Goal: Information Seeking & Learning: Learn about a topic

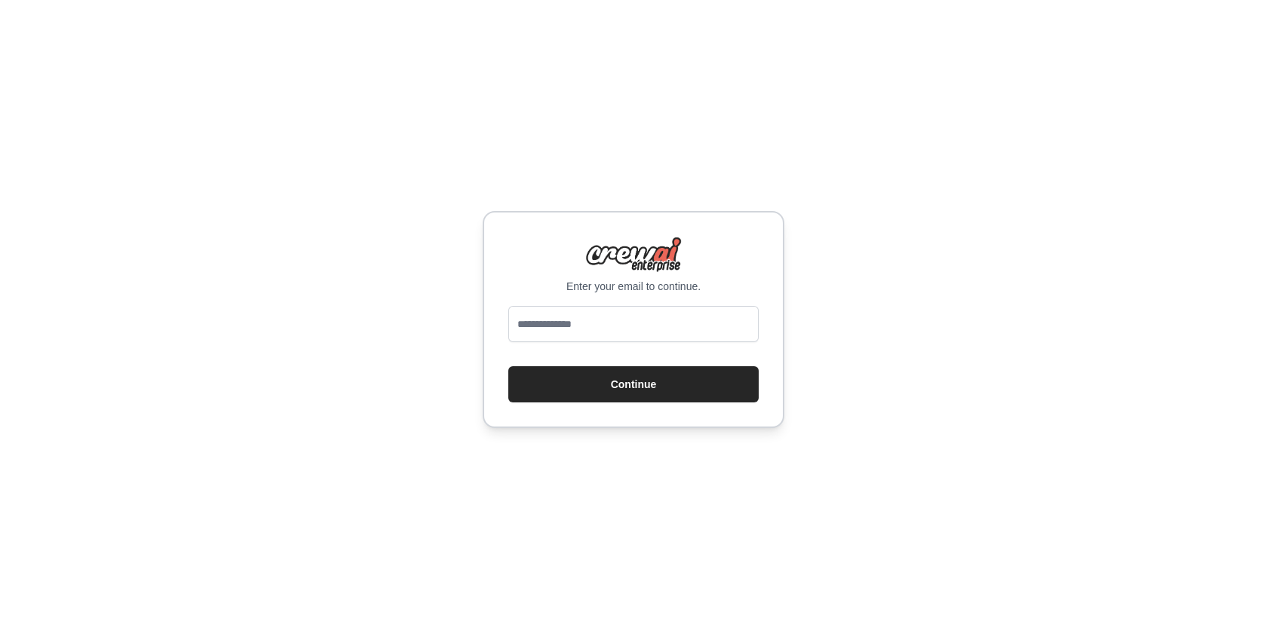
type input "**********"
click at [667, 400] on button "Continue" at bounding box center [633, 384] width 250 height 36
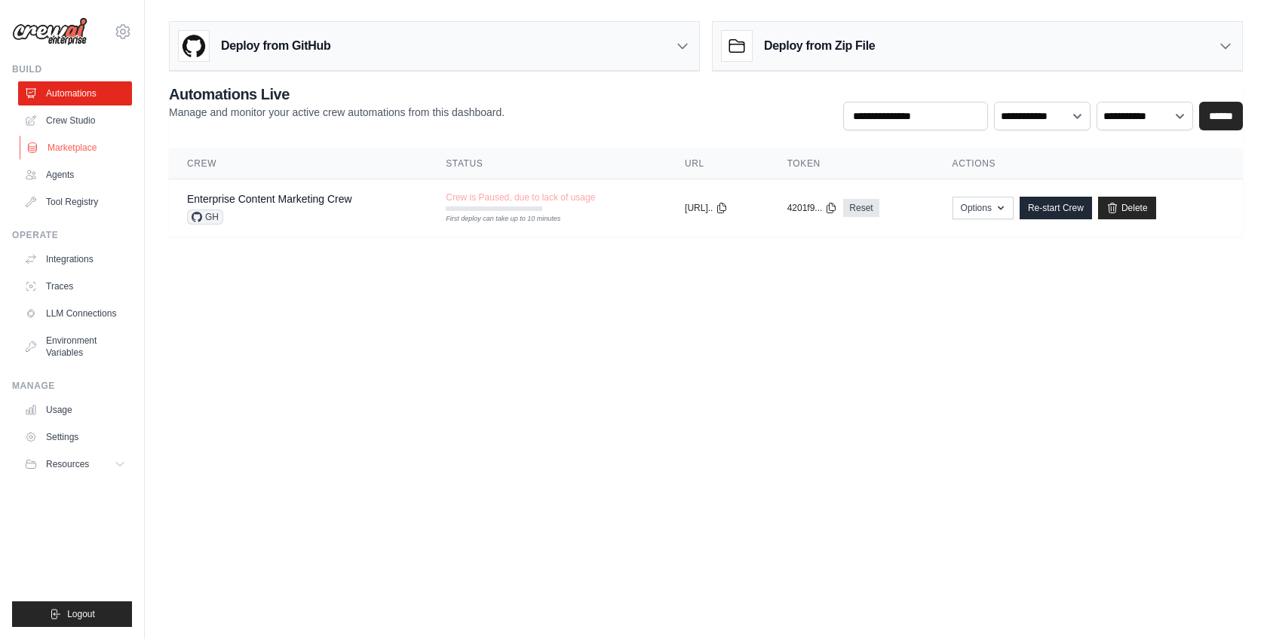
click at [80, 137] on link "Marketplace" at bounding box center [77, 148] width 114 height 24
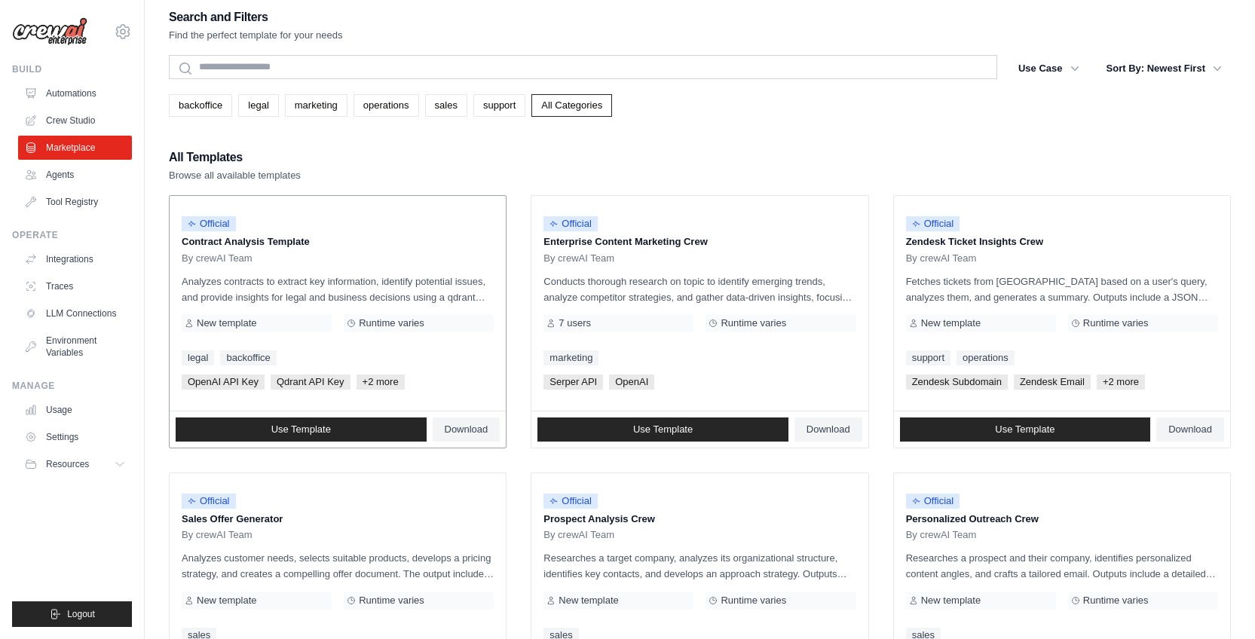
scroll to position [10, 0]
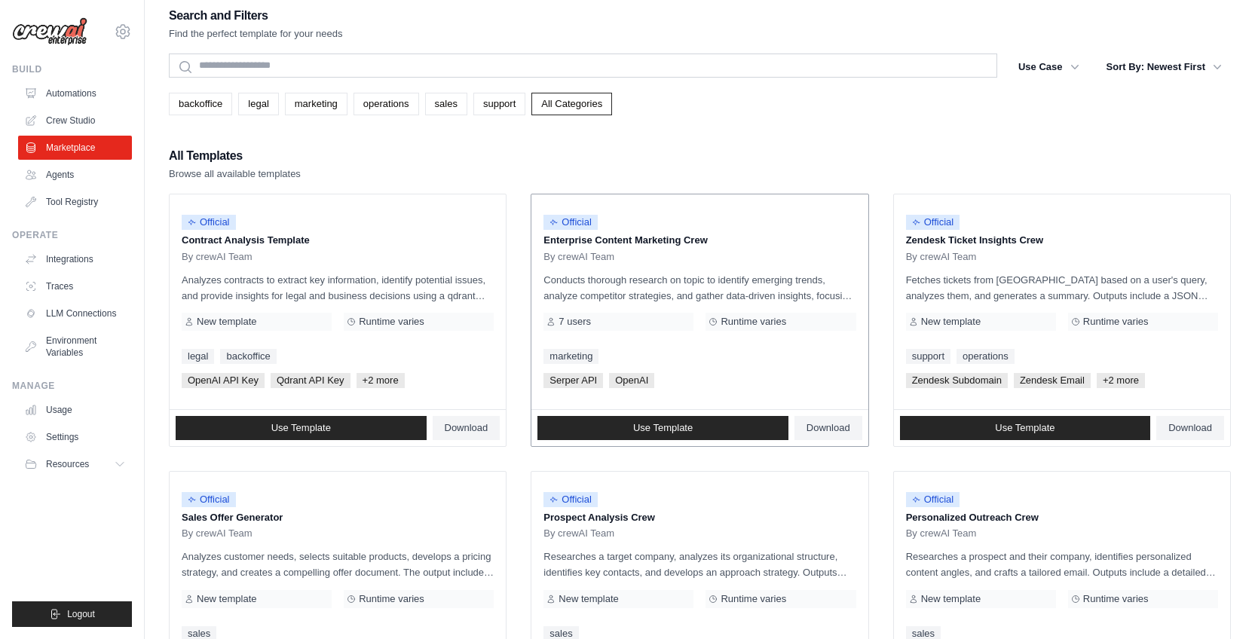
click at [639, 336] on div "Official Enterprise Content Marketing Crew By crewAI Team Conducts thorough res…" at bounding box center [700, 302] width 336 height 215
click at [637, 287] on p "Conducts thorough research on topic to identify emerging trends, analyze compet…" at bounding box center [700, 288] width 312 height 32
click at [639, 434] on link "Use Template" at bounding box center [663, 428] width 251 height 24
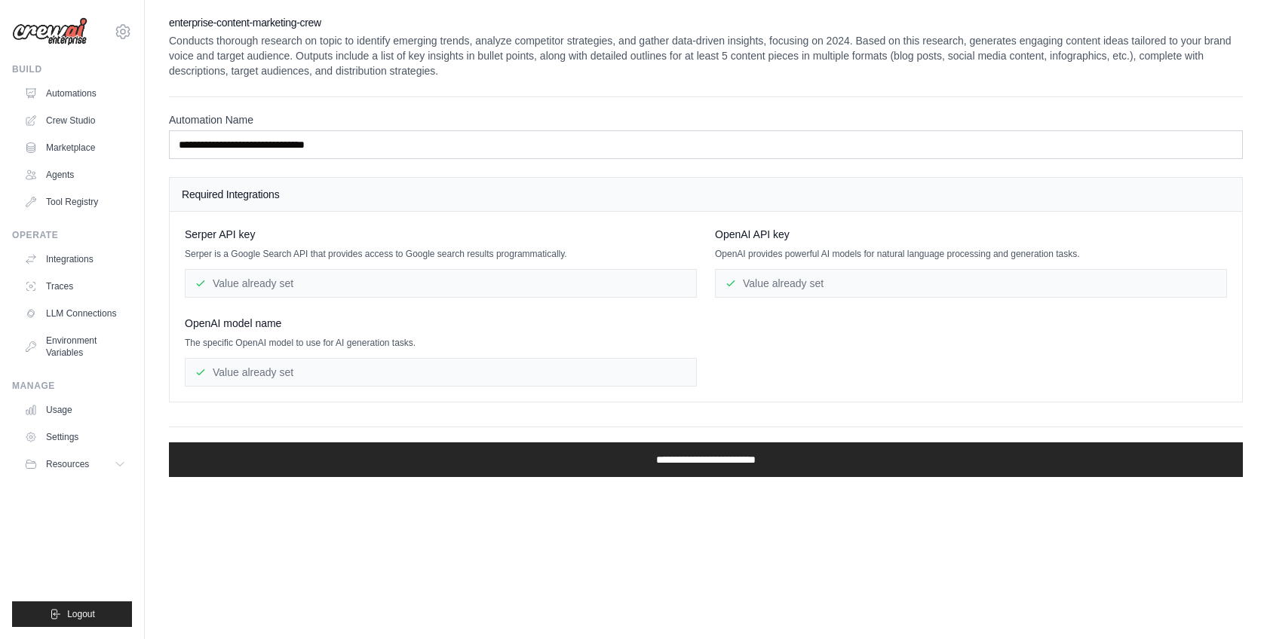
click at [614, 293] on div "Value already set" at bounding box center [441, 283] width 512 height 29
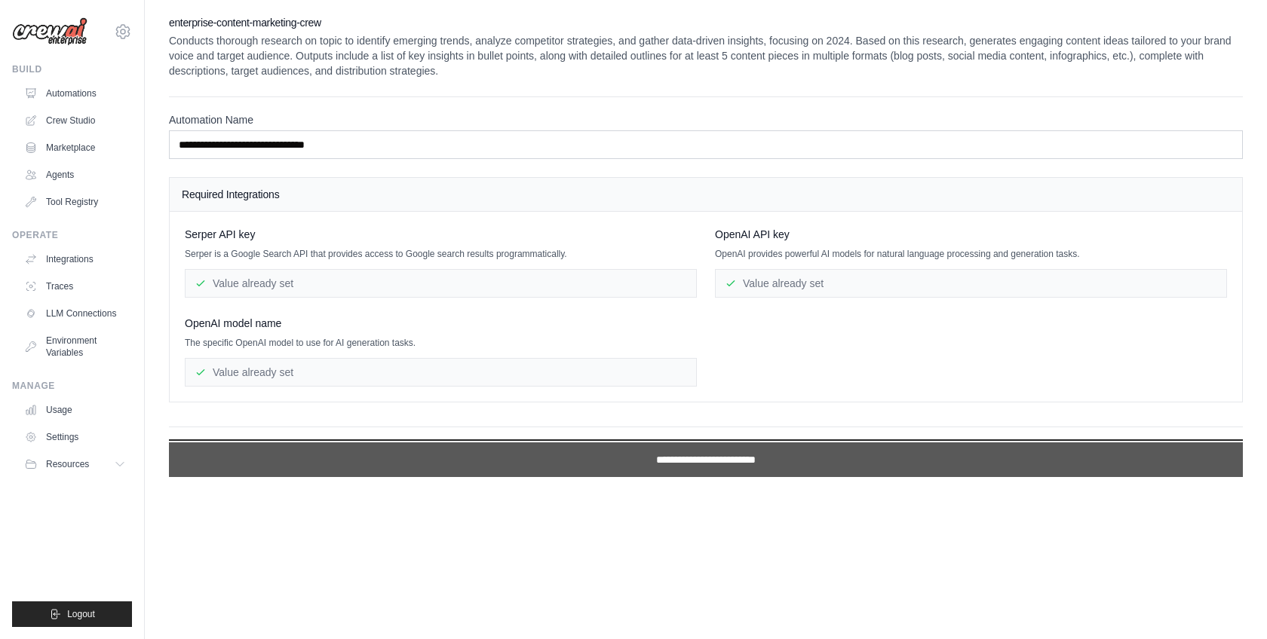
click at [690, 460] on input "**********" at bounding box center [706, 460] width 1074 height 35
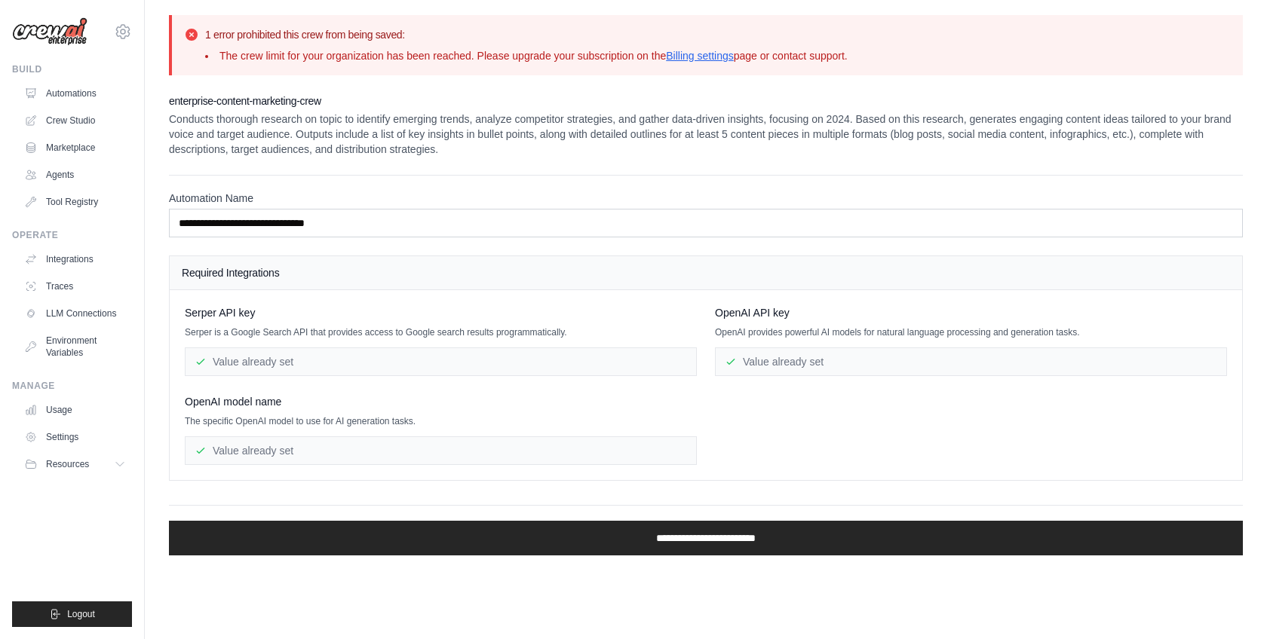
click at [198, 36] on icon at bounding box center [191, 34] width 15 height 15
click at [101, 194] on link "Tool Registry" at bounding box center [77, 202] width 114 height 24
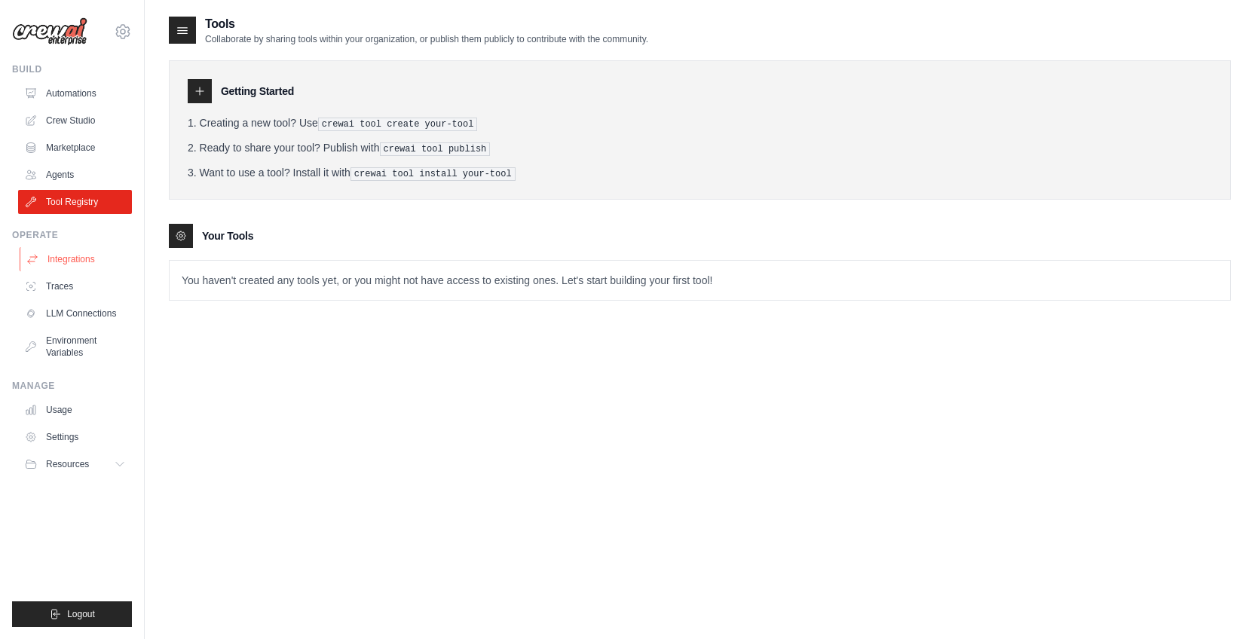
click at [86, 254] on link "Integrations" at bounding box center [77, 259] width 114 height 24
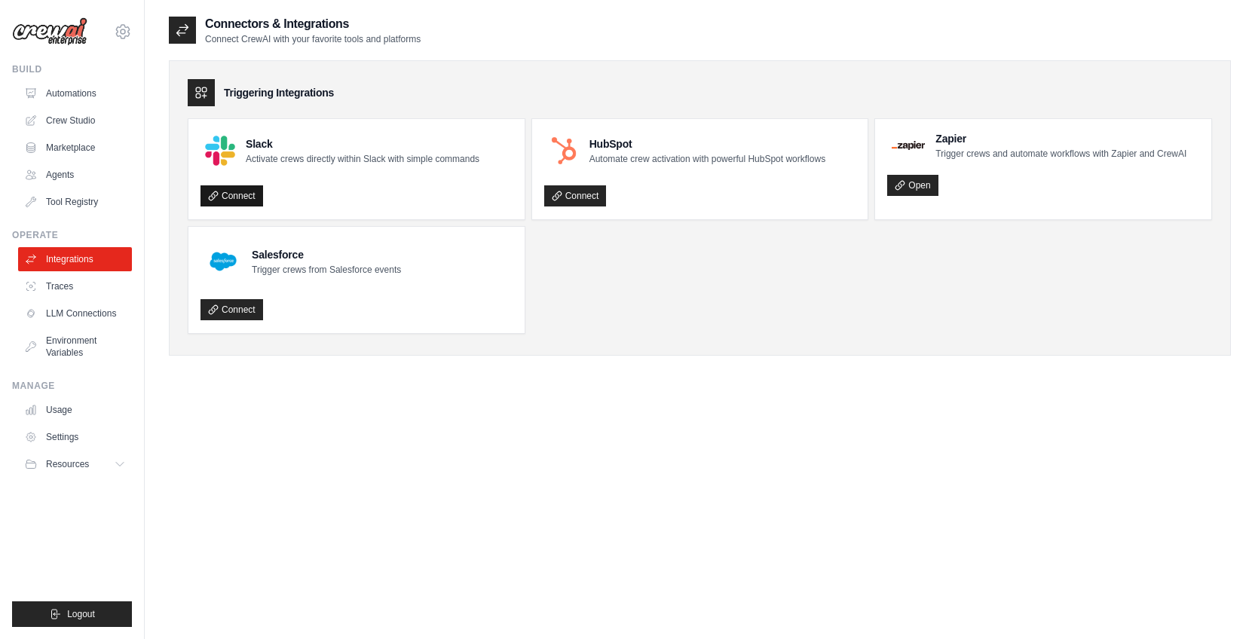
click at [234, 196] on link "Connect" at bounding box center [232, 195] width 63 height 21
click at [94, 279] on link "Traces" at bounding box center [77, 286] width 114 height 24
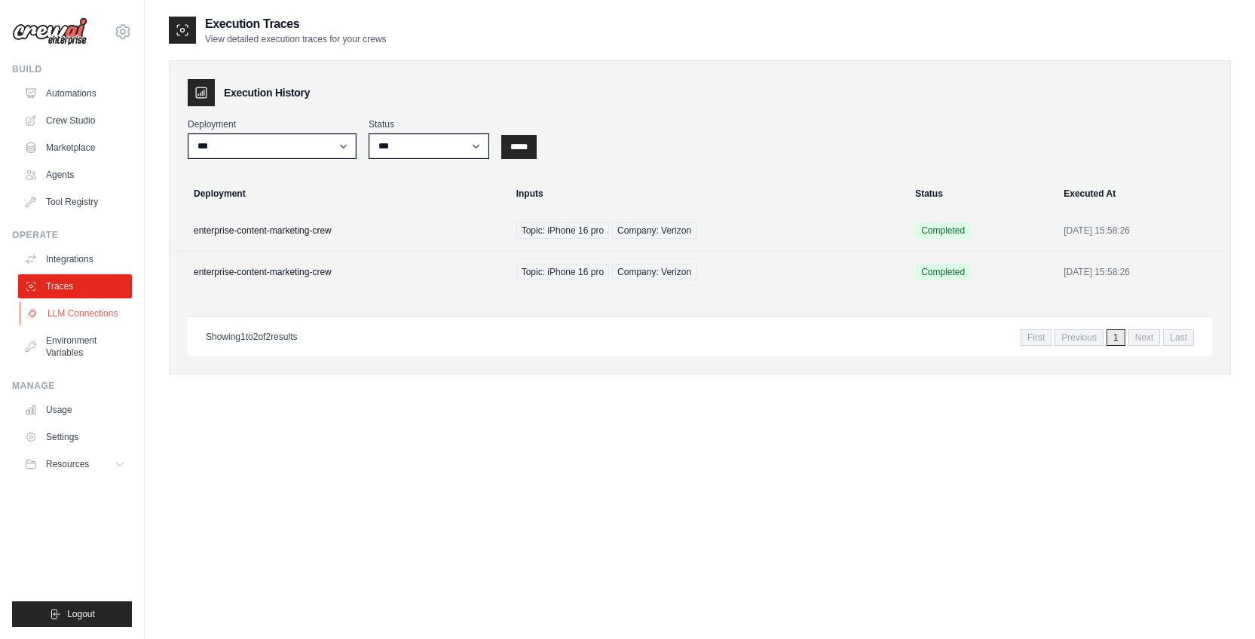
click at [105, 311] on link "LLM Connections" at bounding box center [77, 314] width 114 height 24
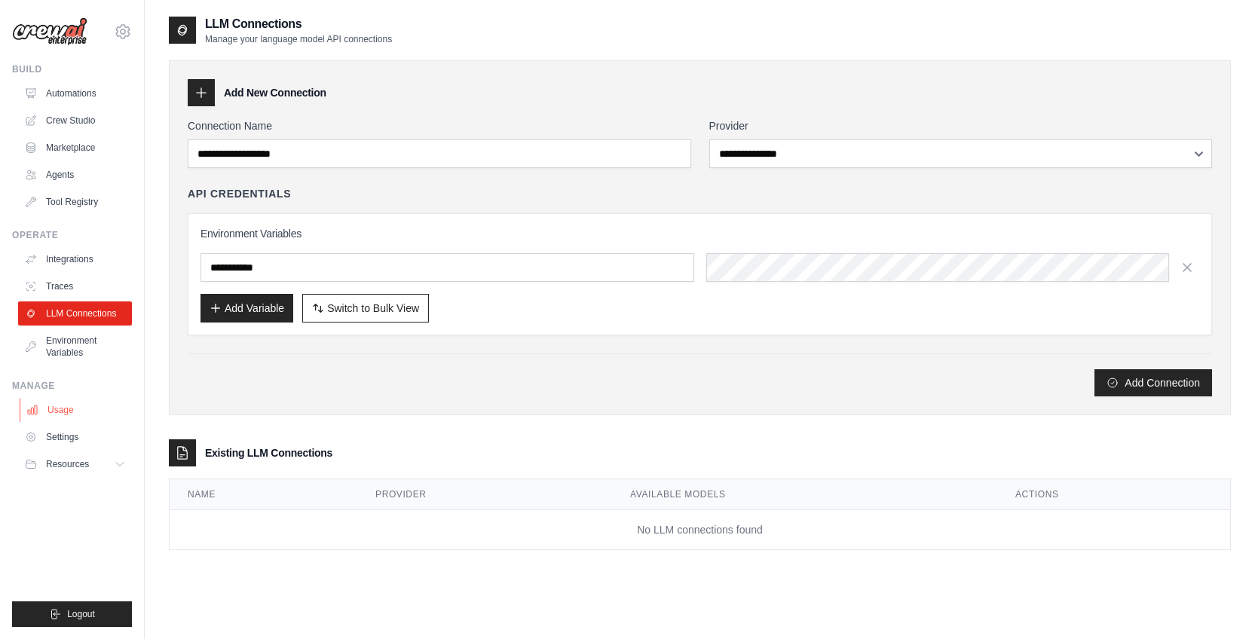
click at [95, 418] on link "Usage" at bounding box center [77, 410] width 114 height 24
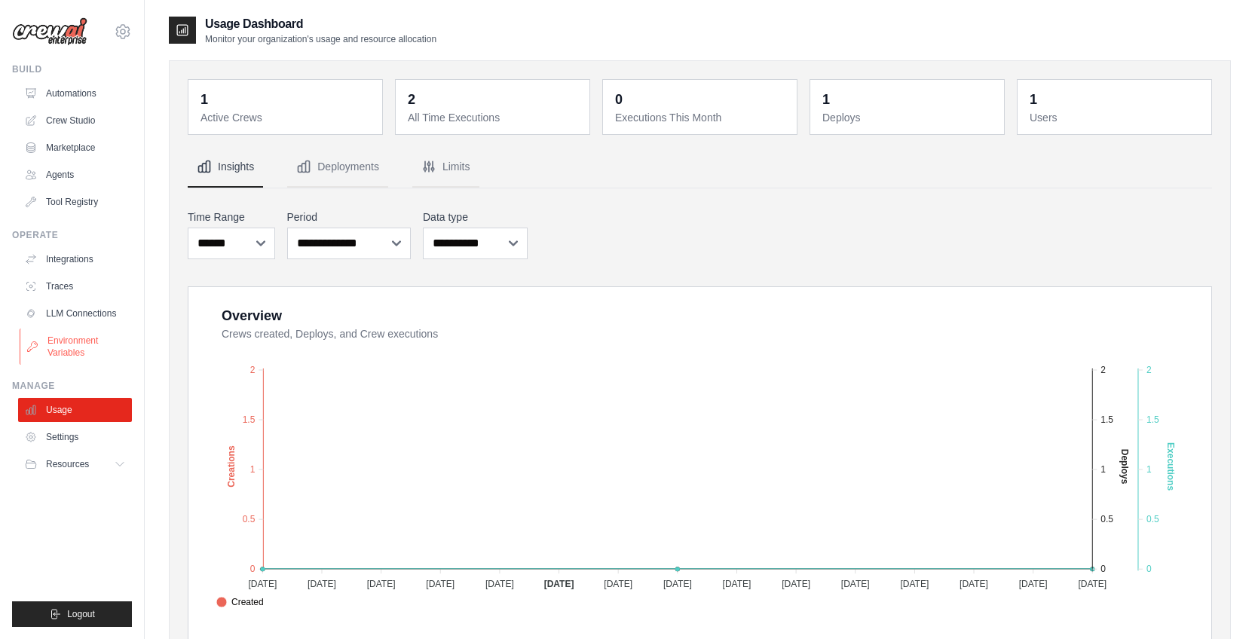
click at [72, 359] on link "Environment Variables" at bounding box center [77, 347] width 114 height 36
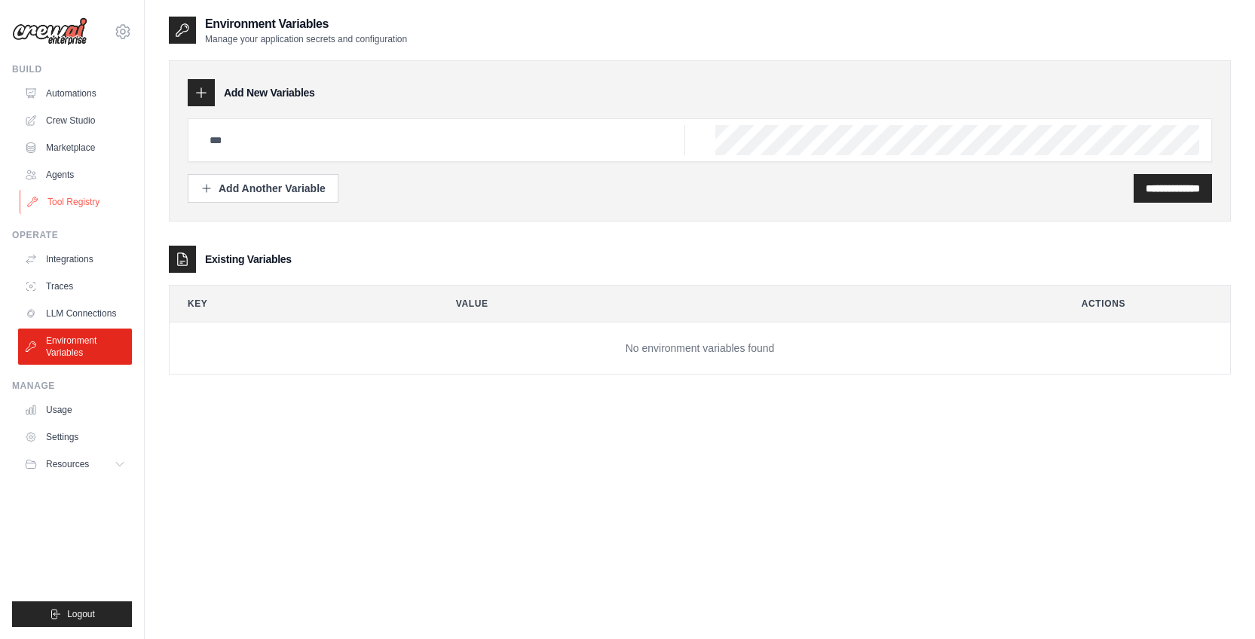
click at [66, 201] on link "Tool Registry" at bounding box center [77, 202] width 114 height 24
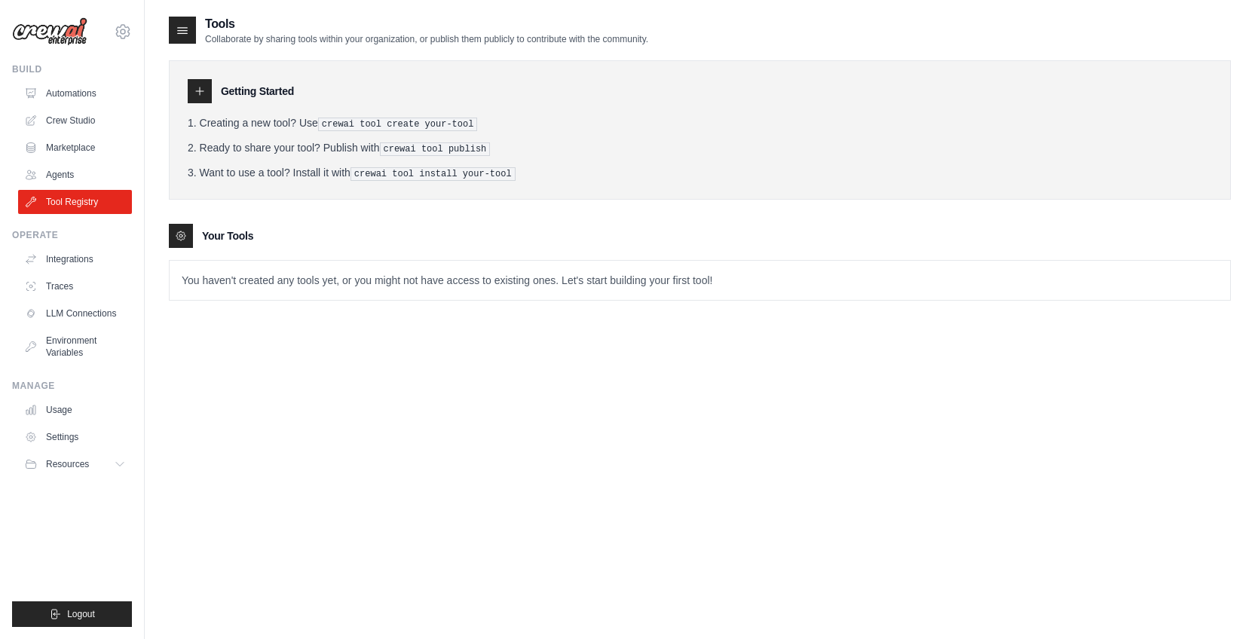
click at [395, 282] on p "You haven't created any tools yet, or you might not have access to existing one…" at bounding box center [700, 280] width 1061 height 39
drag, startPoint x: 369, startPoint y: 287, endPoint x: 377, endPoint y: 325, distance: 38.4
click at [375, 315] on div "Tools Collaborate by sharing tools within your organization, or publish them pu…" at bounding box center [700, 170] width 1062 height 310
click at [209, 97] on div at bounding box center [200, 91] width 24 height 24
click at [195, 86] on icon at bounding box center [200, 91] width 12 height 12
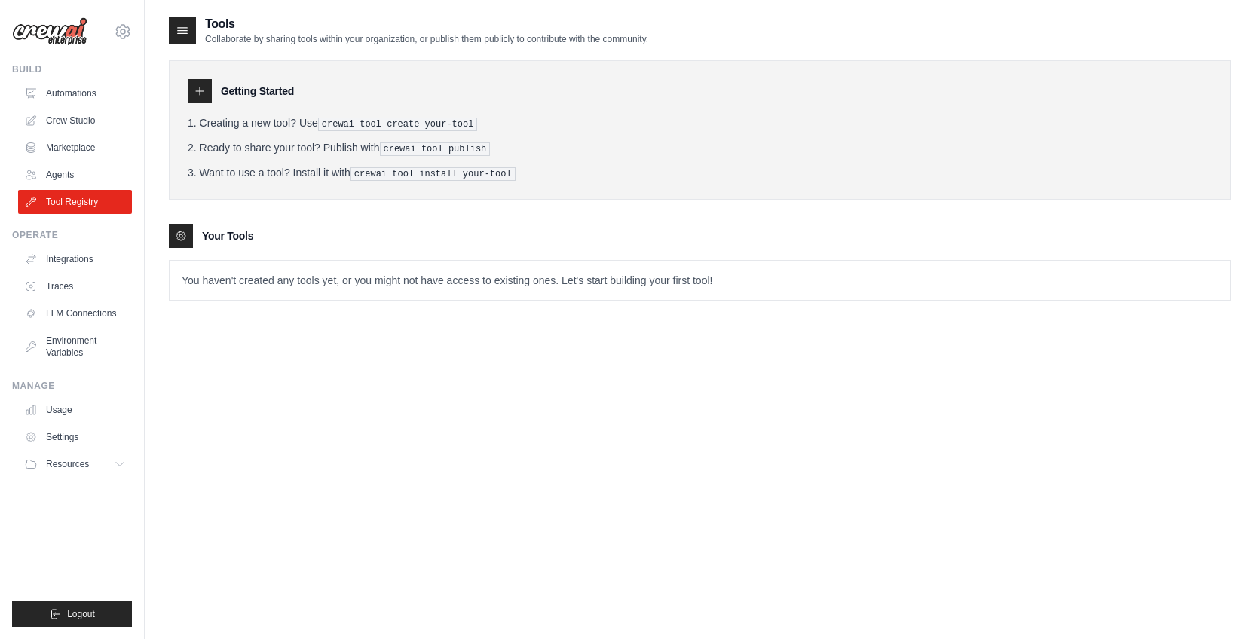
click at [199, 93] on icon at bounding box center [200, 91] width 12 height 12
drag, startPoint x: 199, startPoint y: 93, endPoint x: 226, endPoint y: 97, distance: 27.4
click at [199, 93] on icon at bounding box center [200, 91] width 12 height 12
drag, startPoint x: 265, startPoint y: 106, endPoint x: 298, endPoint y: 115, distance: 34.2
click at [274, 111] on div "Getting Started Creating a new tool? Use crewai tool create your-tool Ready to …" at bounding box center [700, 129] width 1062 height 139
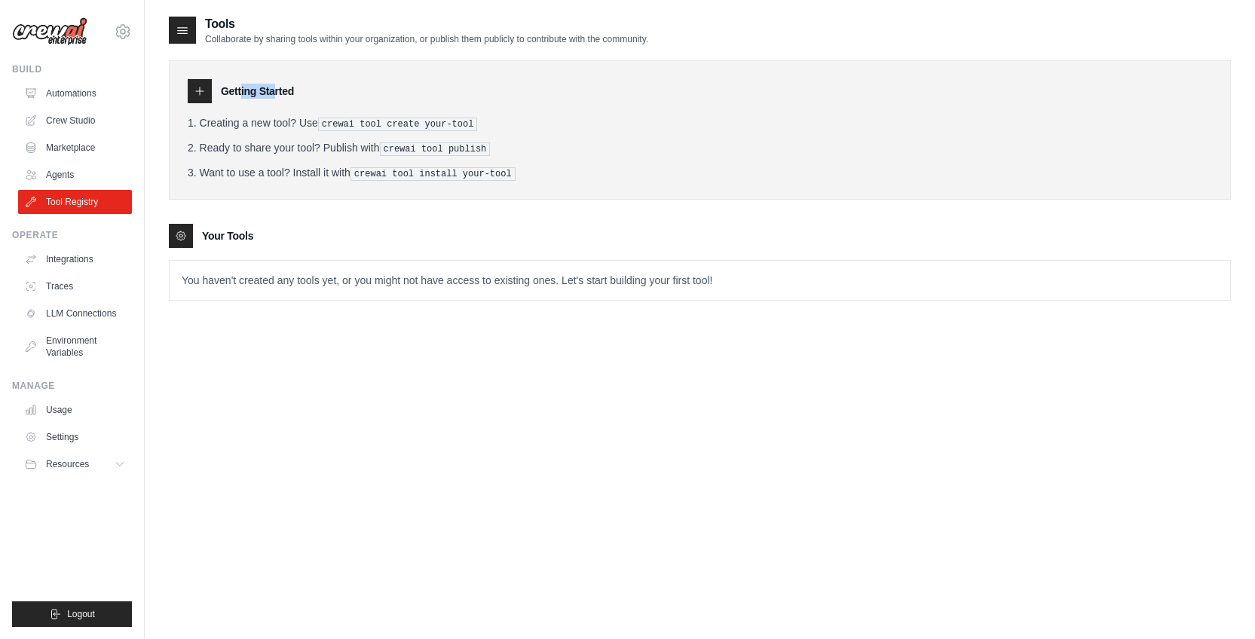
click at [298, 115] on li "Creating a new tool? Use crewai tool create your-tool" at bounding box center [700, 123] width 1025 height 16
drag, startPoint x: 303, startPoint y: 118, endPoint x: 389, endPoint y: 144, distance: 89.7
click at [389, 144] on ol "Creating a new tool? Use crewai tool create your-tool Ready to share your tool?…" at bounding box center [700, 148] width 1025 height 66
drag, startPoint x: 389, startPoint y: 144, endPoint x: 384, endPoint y: 154, distance: 11.1
click at [384, 154] on li "Ready to share your tool? Publish with crewai tool publish" at bounding box center [700, 148] width 1025 height 16
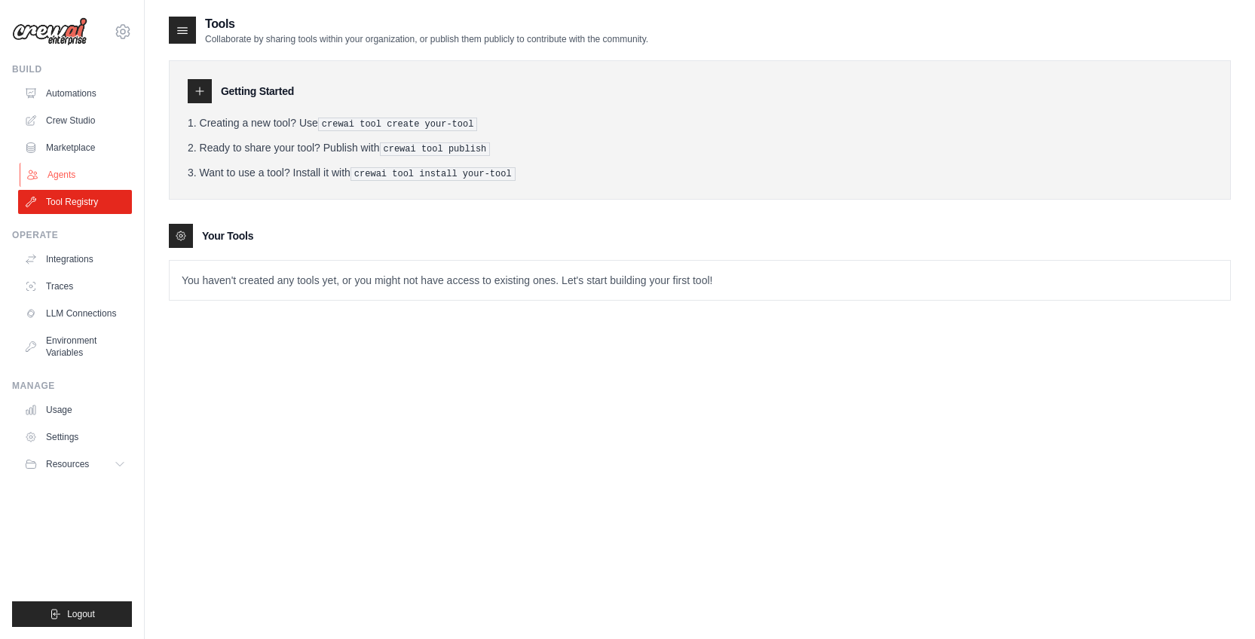
click at [89, 170] on link "Agents" at bounding box center [77, 175] width 114 height 24
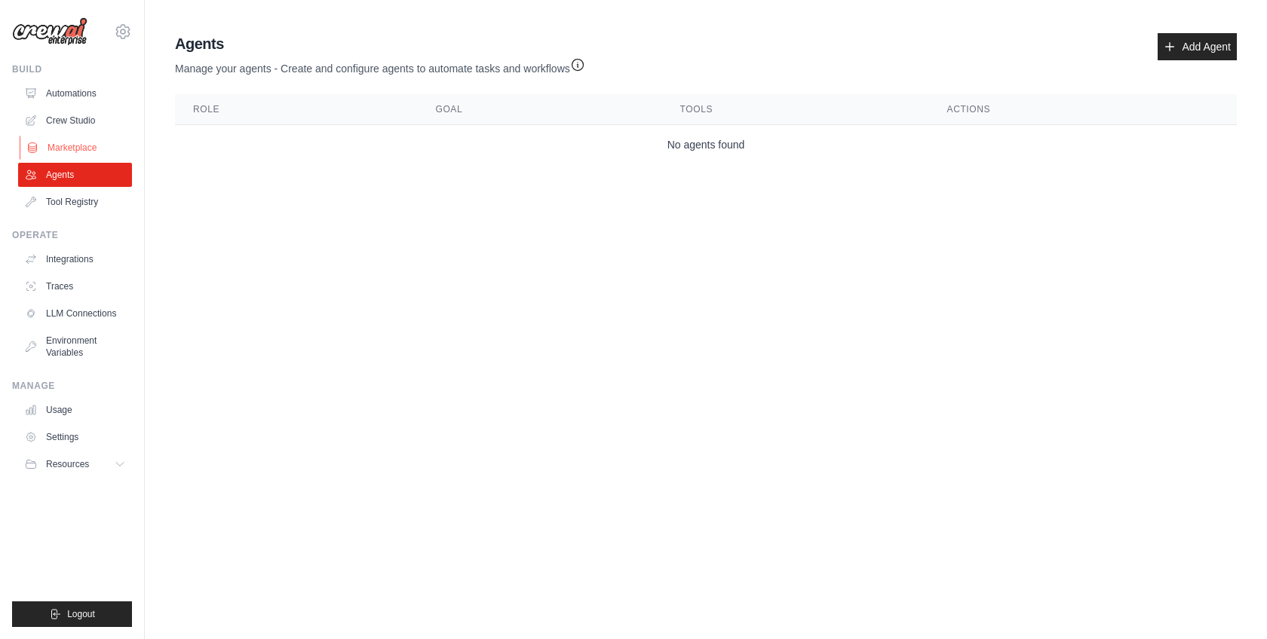
click at [86, 155] on link "Marketplace" at bounding box center [77, 148] width 114 height 24
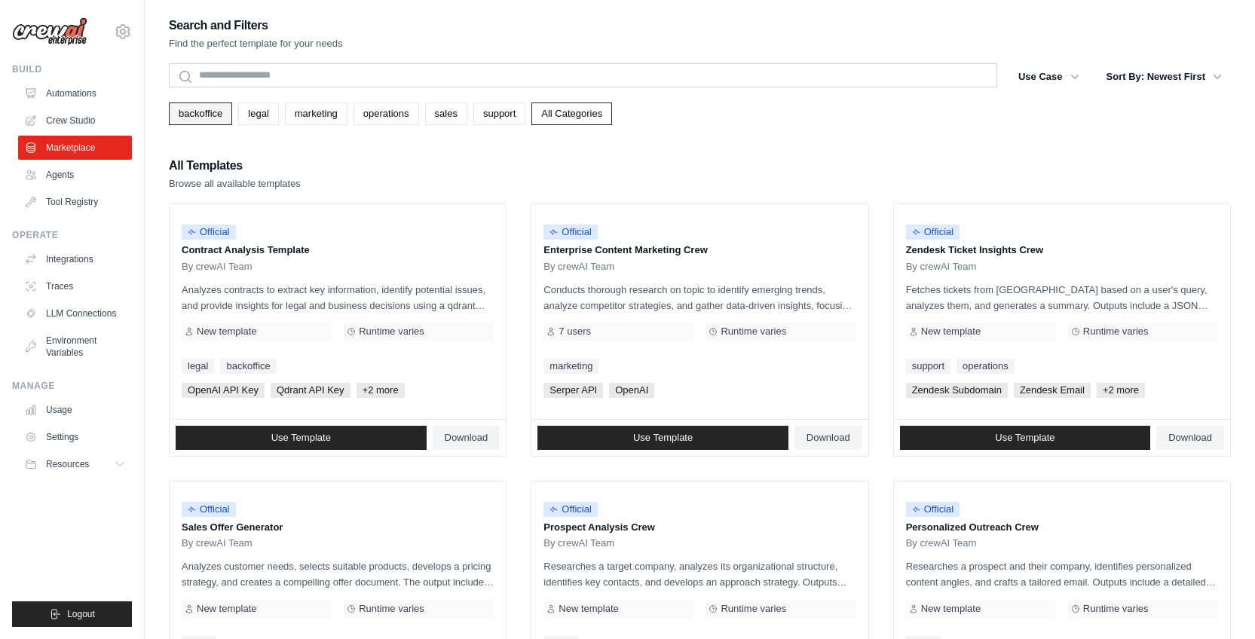
click at [232, 113] on link "backoffice" at bounding box center [200, 114] width 63 height 23
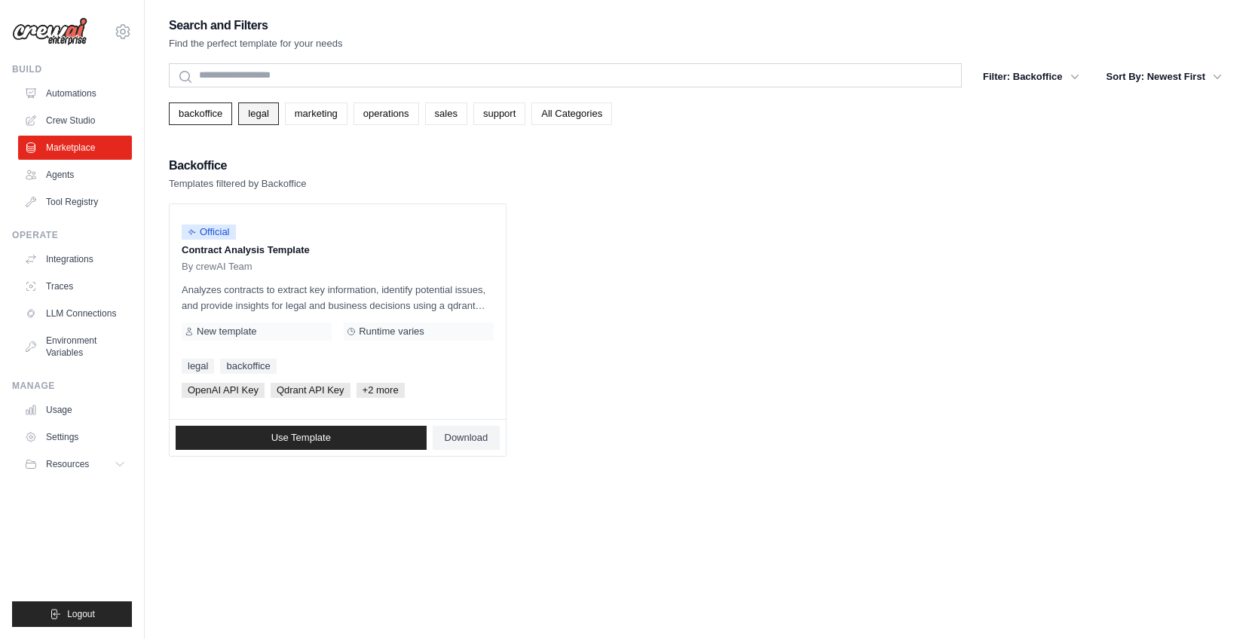
click at [278, 108] on link "legal" at bounding box center [258, 114] width 40 height 23
click at [321, 109] on link "marketing" at bounding box center [316, 114] width 63 height 23
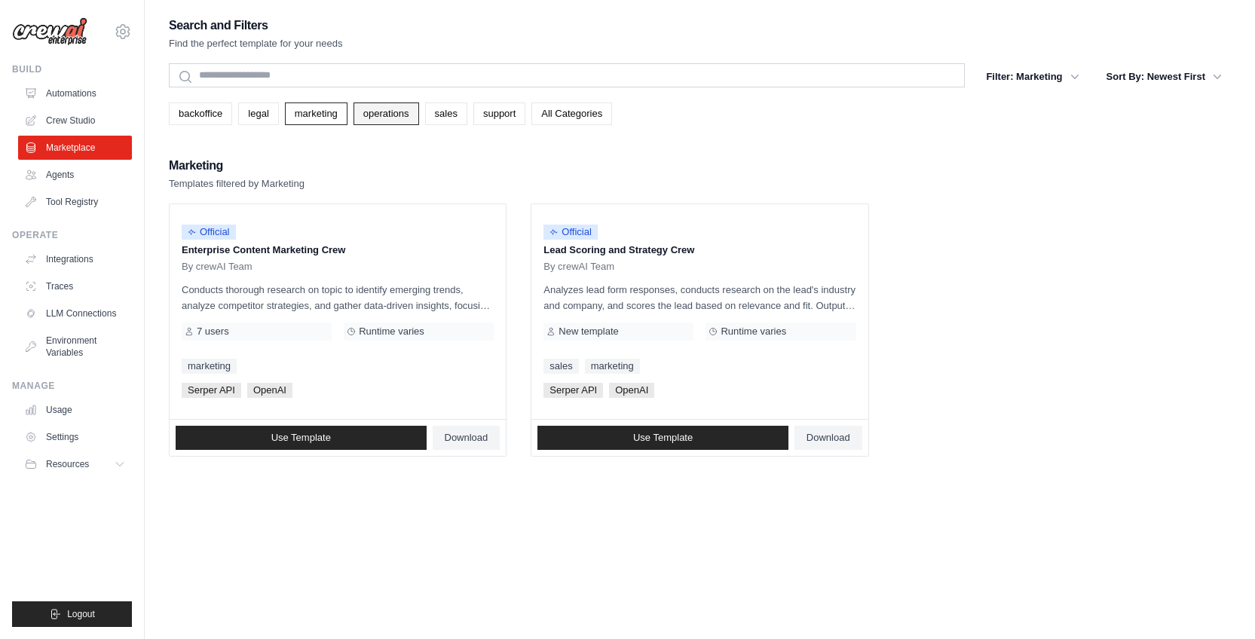
click at [395, 112] on link "operations" at bounding box center [387, 114] width 66 height 23
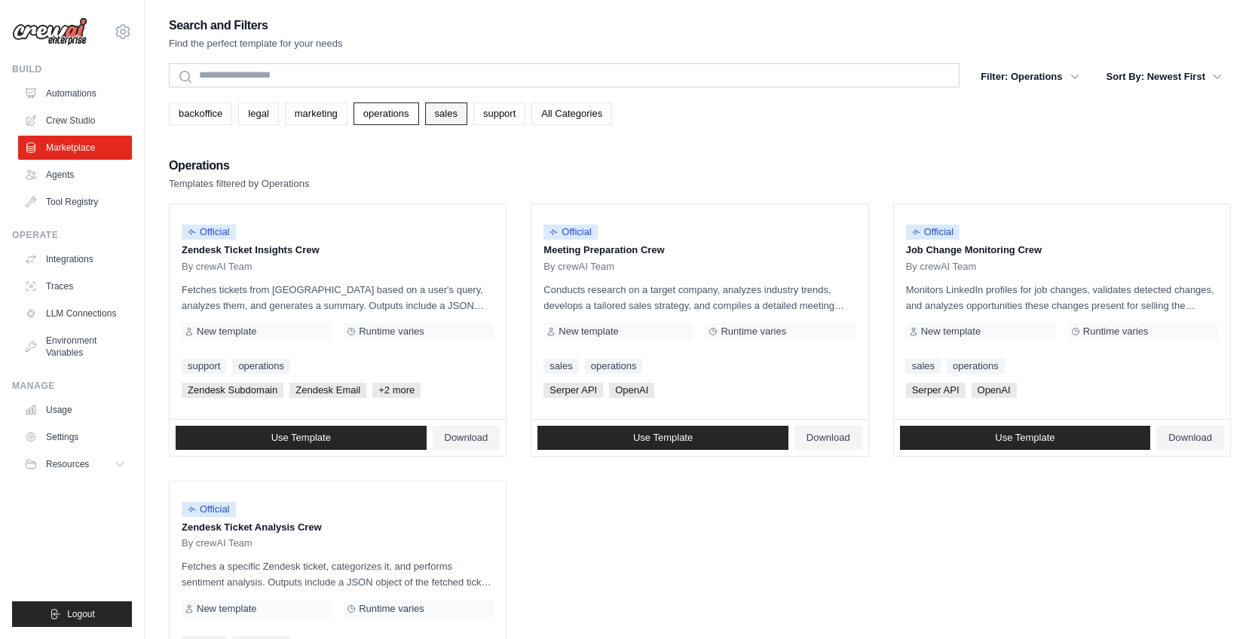
click at [458, 110] on link "sales" at bounding box center [446, 114] width 42 height 23
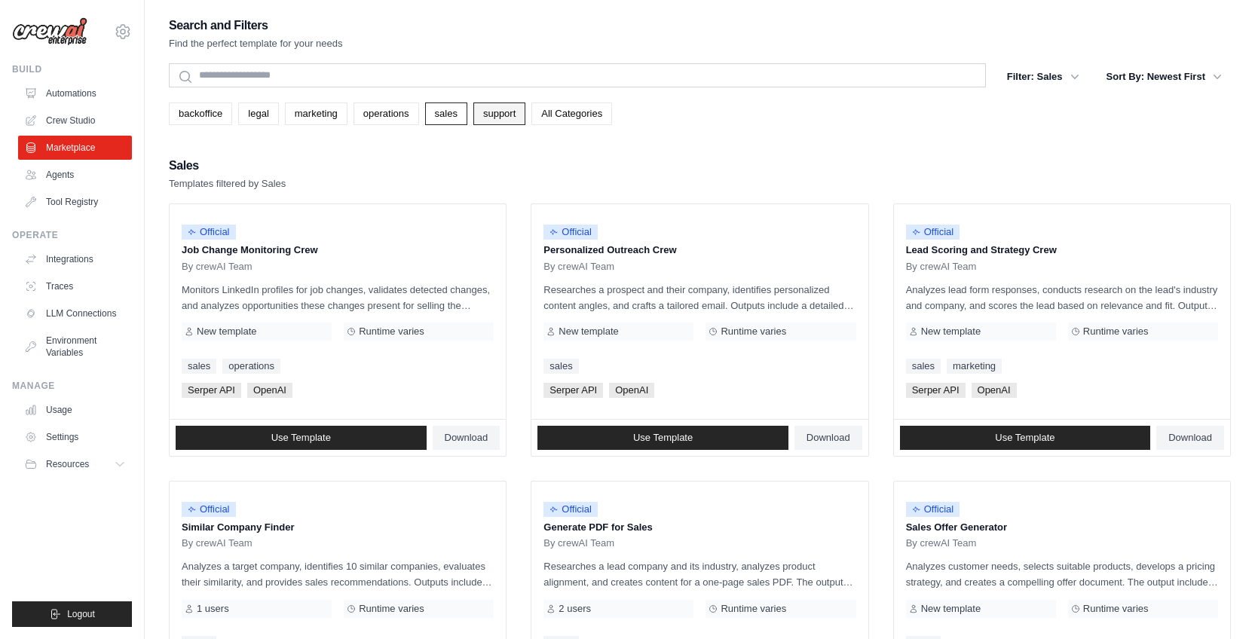
click at [525, 110] on link "support" at bounding box center [499, 114] width 52 height 23
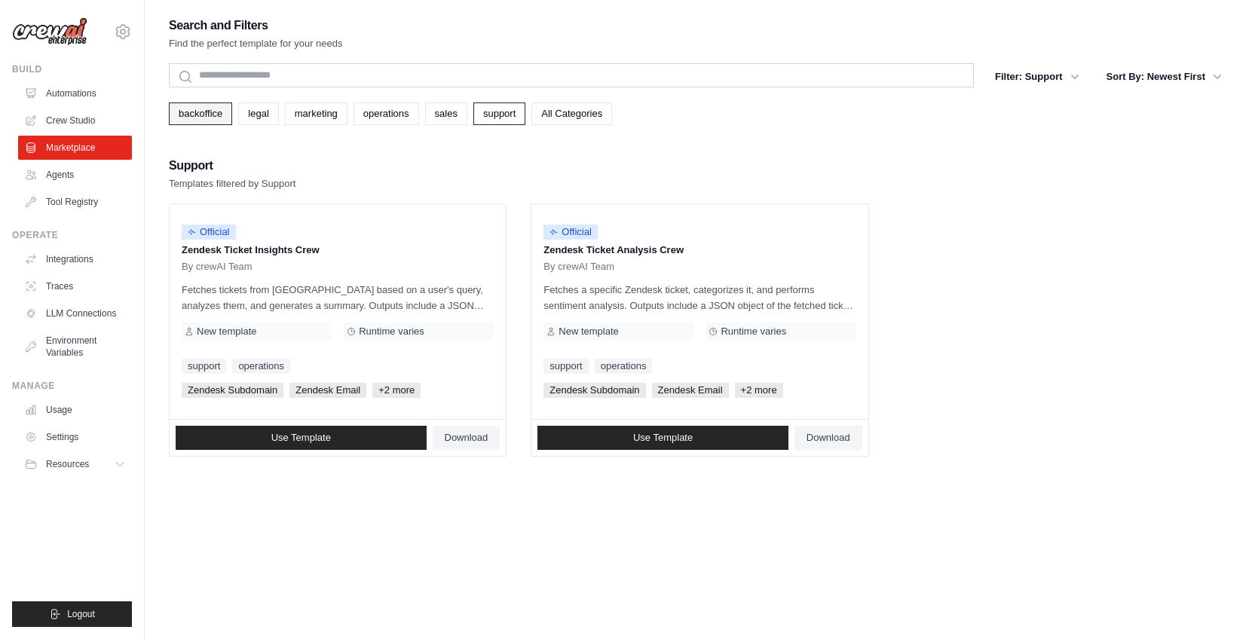
click at [184, 112] on link "backoffice" at bounding box center [200, 114] width 63 height 23
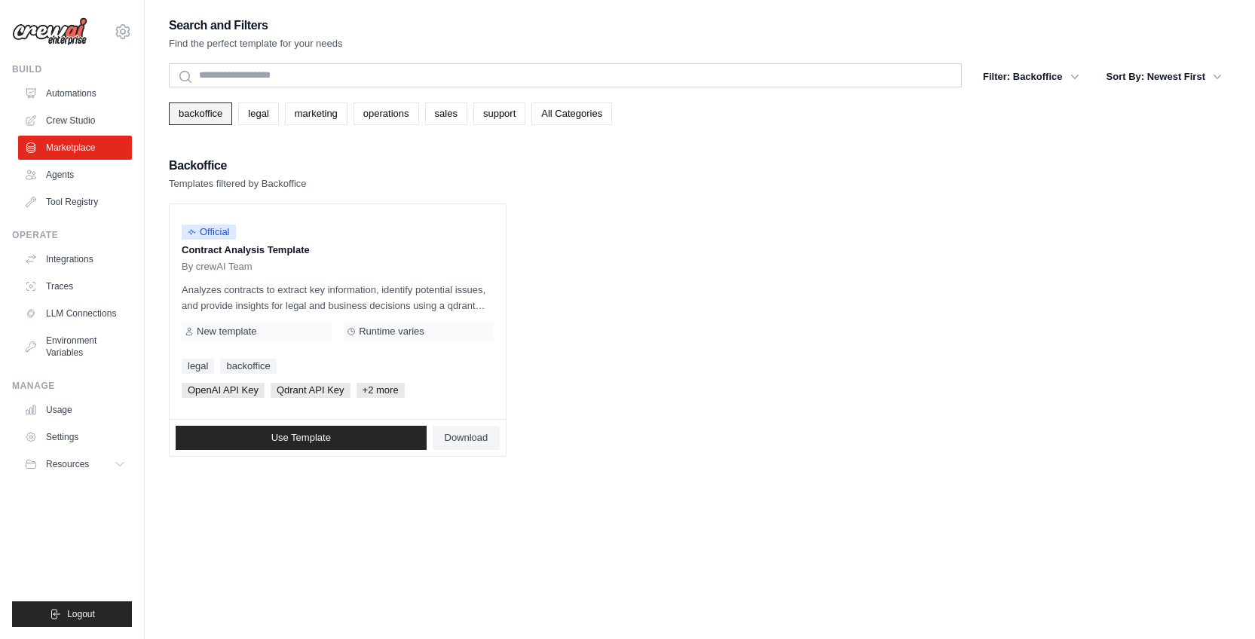
click at [192, 117] on link "backoffice" at bounding box center [200, 114] width 63 height 23
click at [315, 152] on div "Search and Filters Find the perfect template for your needs Search Filter: Back…" at bounding box center [700, 236] width 1062 height 442
click at [589, 124] on link "All Categories" at bounding box center [572, 114] width 81 height 23
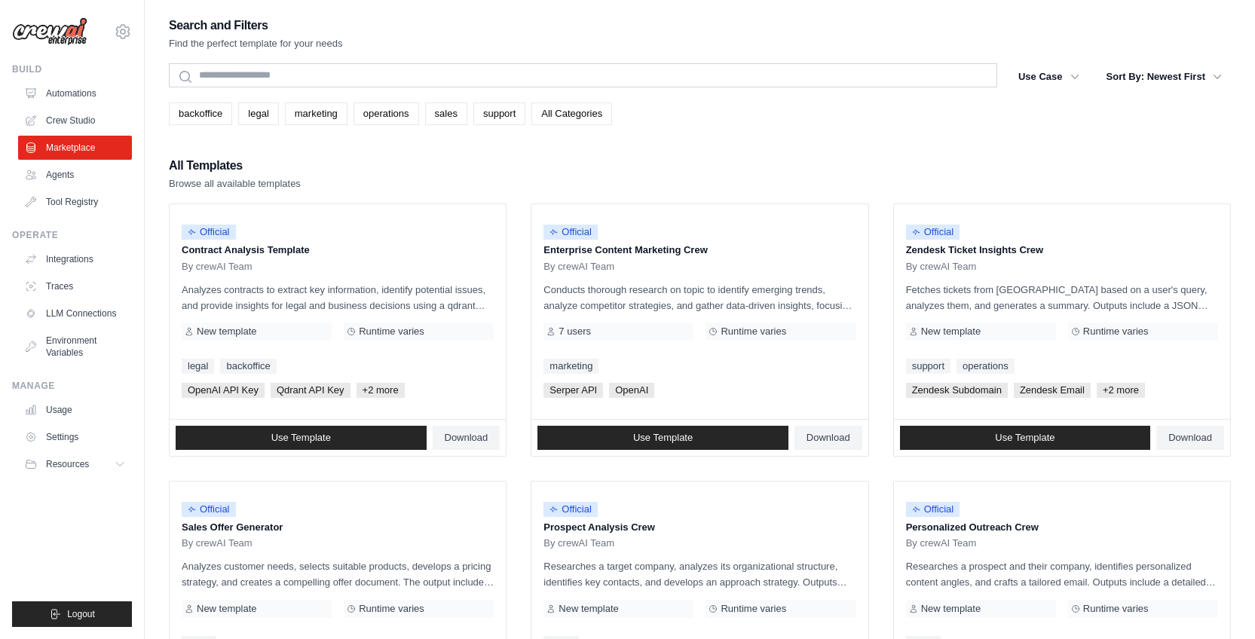
click at [581, 110] on link "All Categories" at bounding box center [572, 114] width 81 height 23
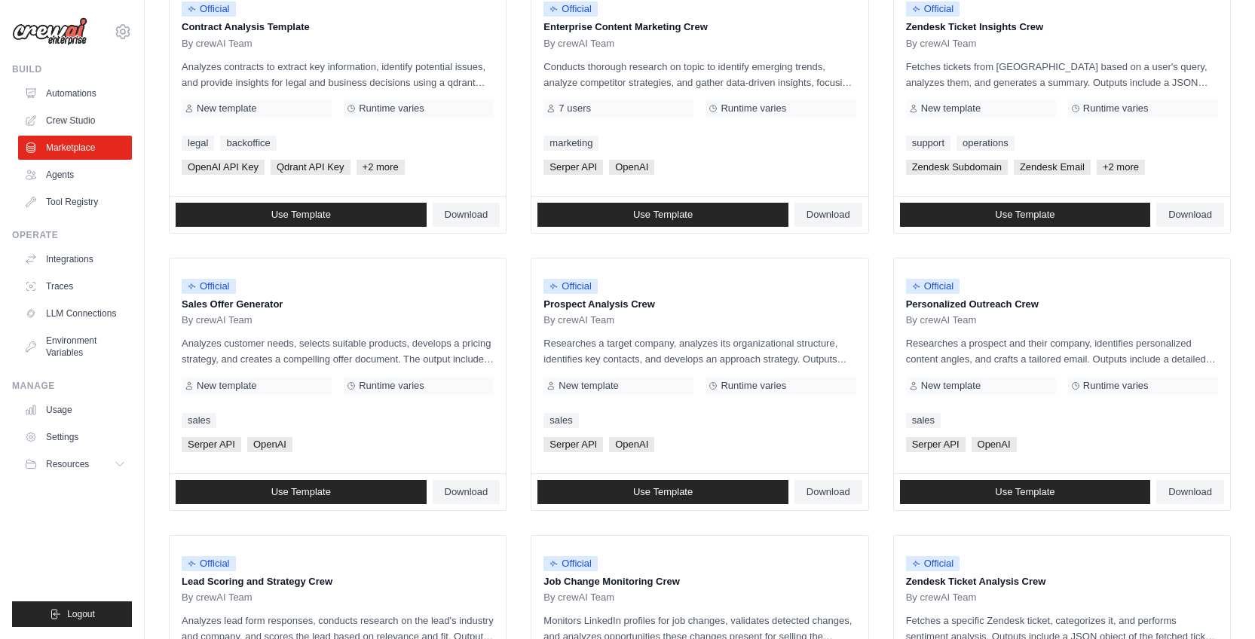
scroll to position [247, 0]
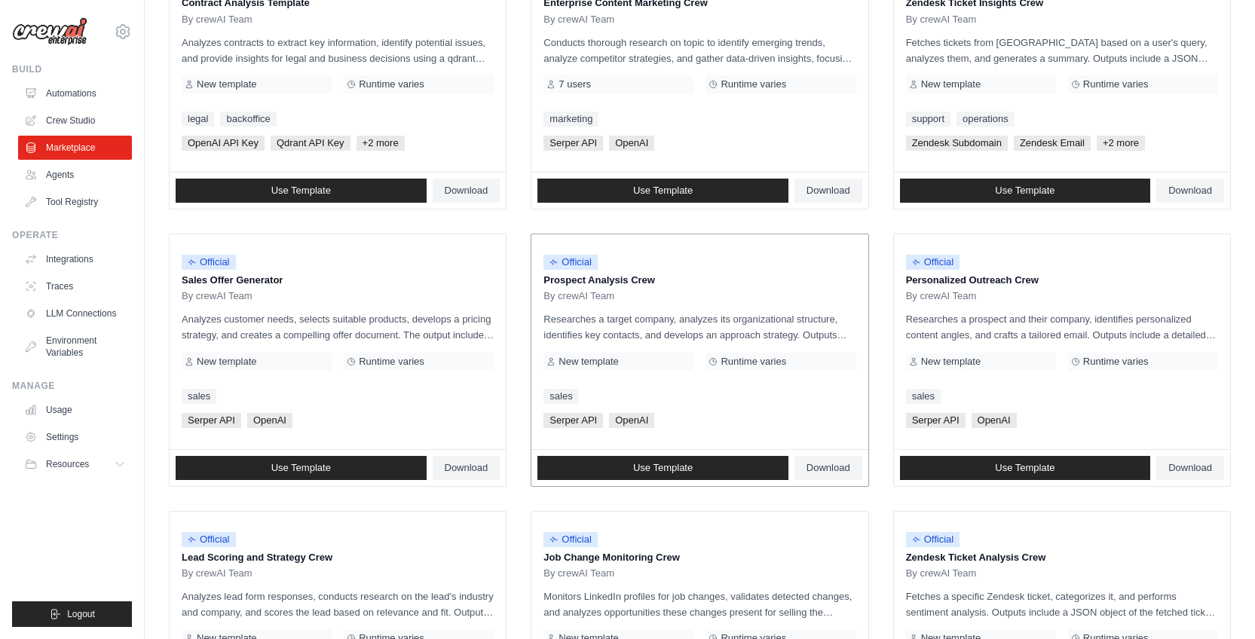
click at [604, 364] on span "New template" at bounding box center [589, 362] width 60 height 12
drag, startPoint x: 575, startPoint y: 360, endPoint x: 700, endPoint y: 363, distance: 125.2
click at [700, 363] on div "New template Runtime varies" at bounding box center [700, 362] width 312 height 18
drag, startPoint x: 731, startPoint y: 360, endPoint x: 789, endPoint y: 362, distance: 58.1
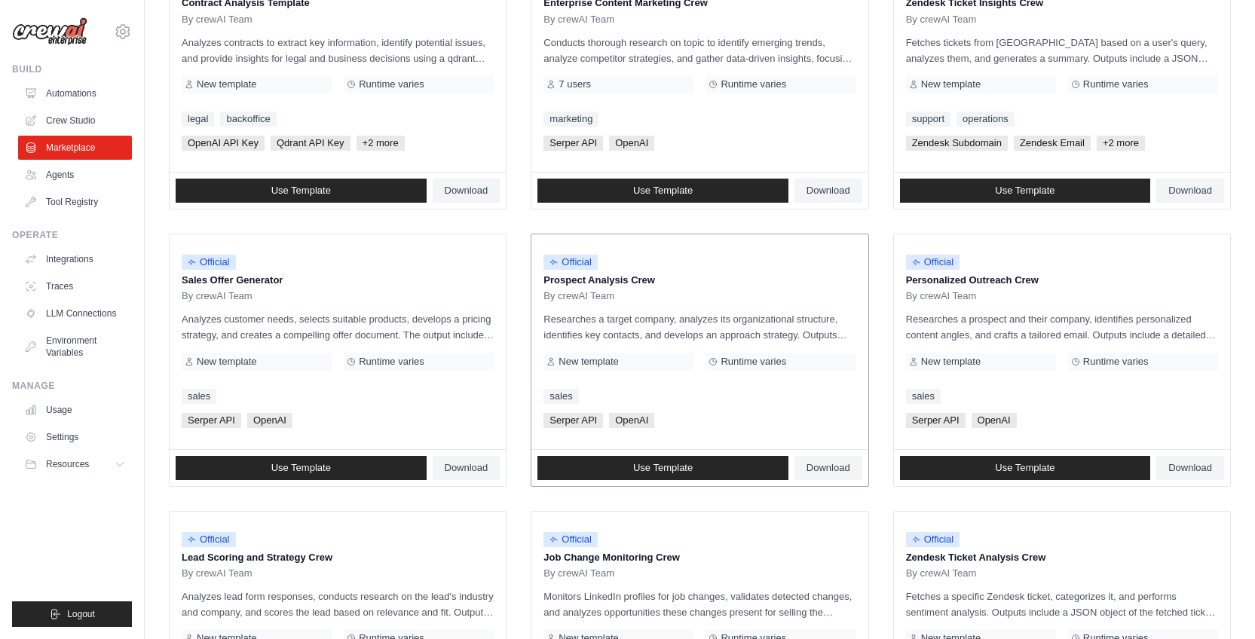
click at [786, 362] on span "Runtime varies" at bounding box center [754, 362] width 66 height 12
drag, startPoint x: 709, startPoint y: 427, endPoint x: 544, endPoint y: 415, distance: 165.6
click at [544, 415] on div "[PERSON_NAME] API OpenAI" at bounding box center [700, 420] width 312 height 15
click at [227, 423] on span "Serper API" at bounding box center [212, 420] width 60 height 15
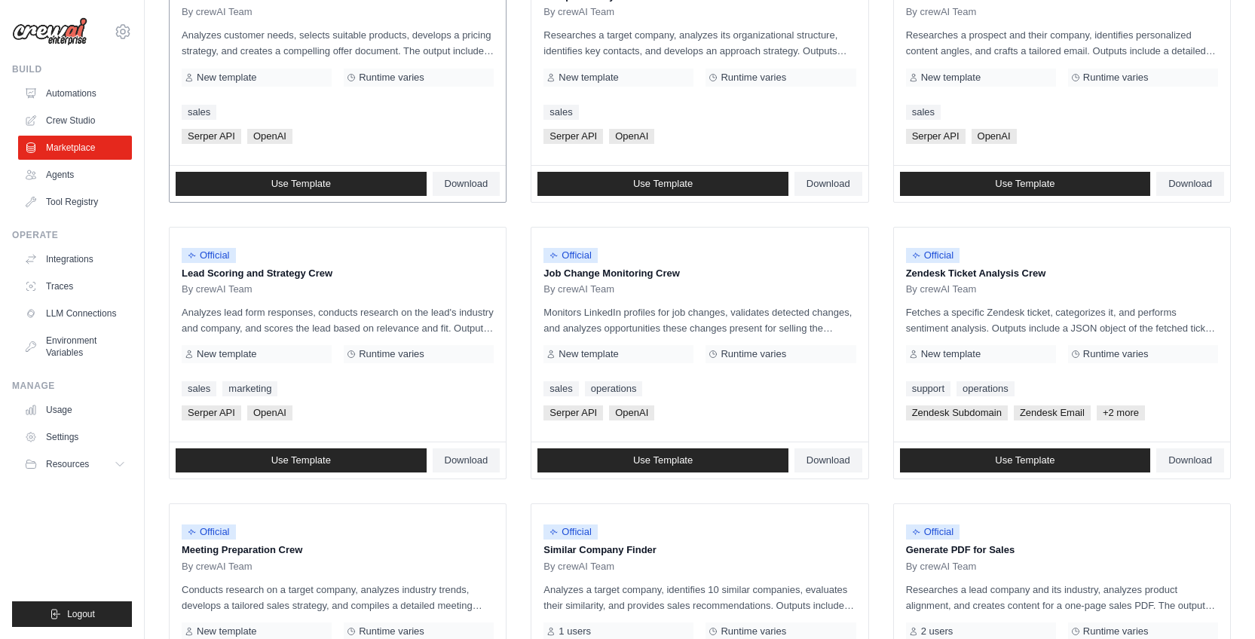
scroll to position [71, 0]
